Goal: Task Accomplishment & Management: Manage account settings

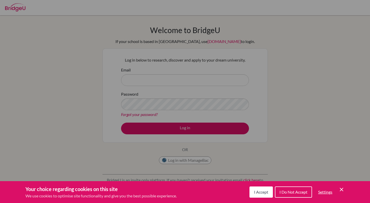
click at [253, 196] on button "I Accept" at bounding box center [260, 191] width 23 height 11
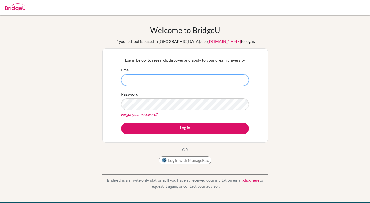
click at [212, 81] on input "Email" at bounding box center [185, 80] width 128 height 12
type input "[EMAIL_ADDRESS][DOMAIN_NAME]"
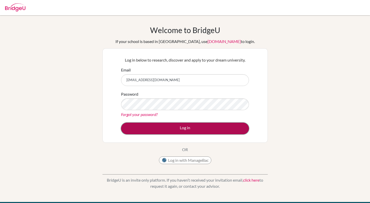
click at [164, 133] on button "Log in" at bounding box center [185, 129] width 128 height 12
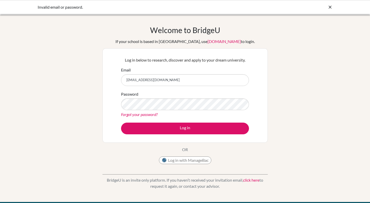
click at [167, 81] on input "[EMAIL_ADDRESS][DOMAIN_NAME]" at bounding box center [185, 80] width 128 height 12
type input "[EMAIL_ADDRESS][DOMAIN_NAME]"
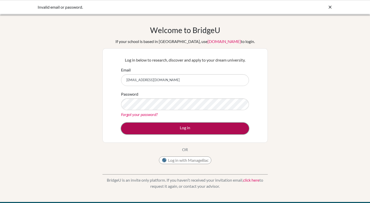
click at [168, 124] on button "Log in" at bounding box center [185, 129] width 128 height 12
